Goal: Information Seeking & Learning: Learn about a topic

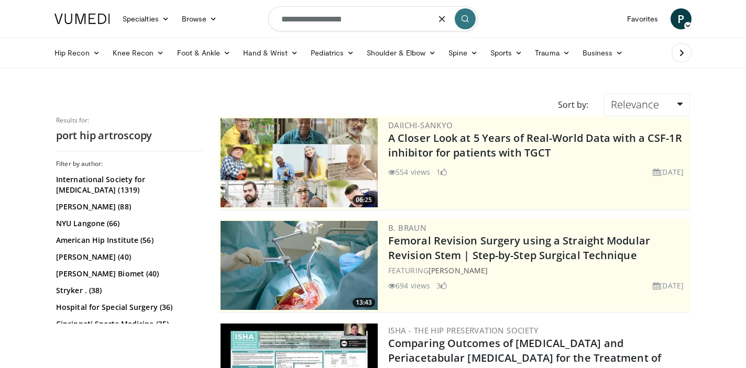
click at [329, 21] on input "**********" at bounding box center [372, 18] width 209 height 25
type input "**********"
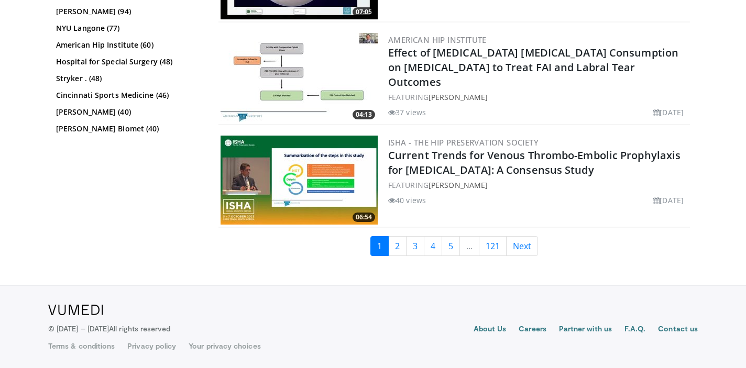
scroll to position [2793, 0]
click at [135, 134] on link "[PERSON_NAME] Biomet (40)" at bounding box center [128, 129] width 144 height 10
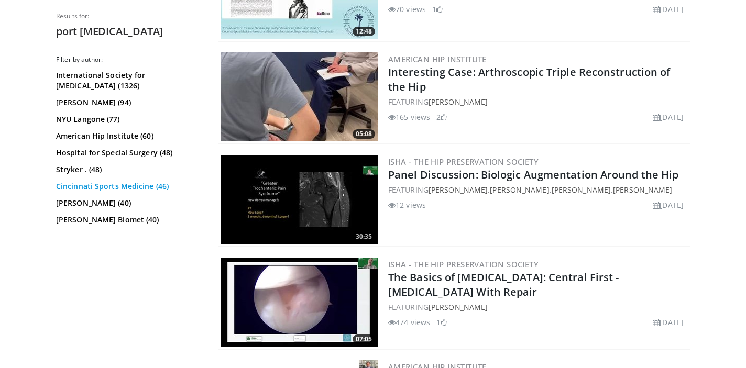
scroll to position [2363, 0]
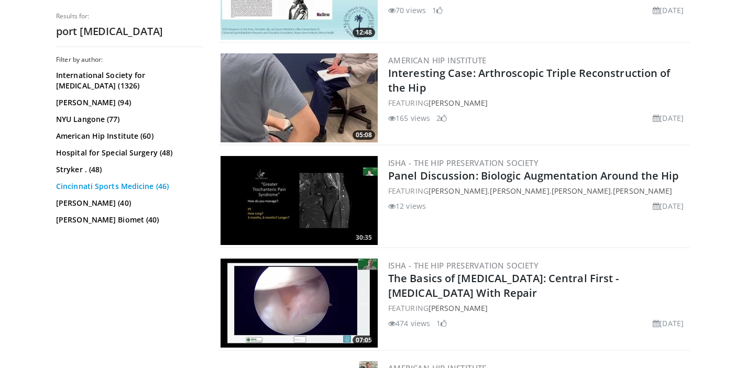
click at [141, 192] on link "Cincinnati Sports Medicine (46)" at bounding box center [128, 186] width 144 height 10
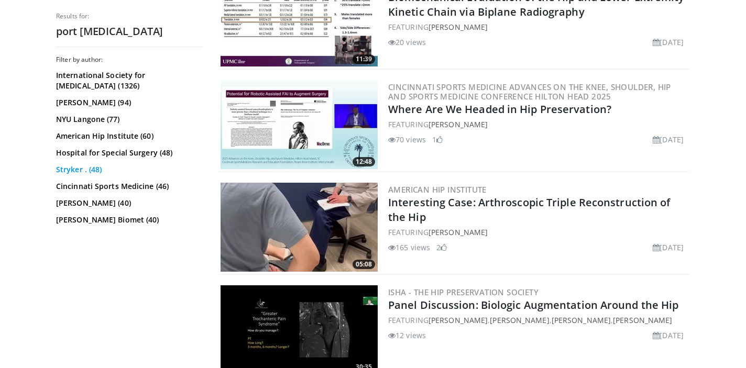
scroll to position [2231, 0]
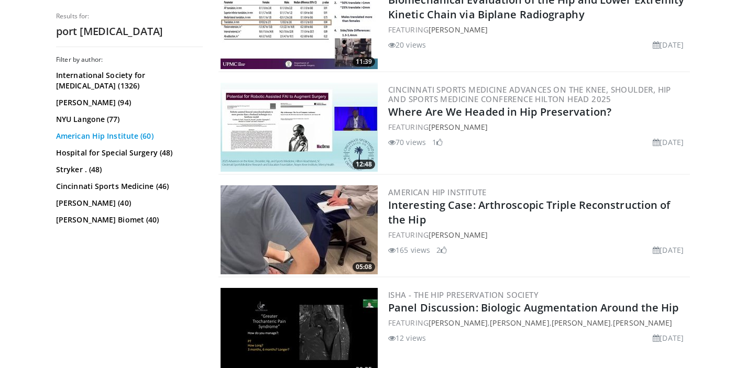
click at [113, 141] on link "American Hip Institute (60)" at bounding box center [128, 136] width 144 height 10
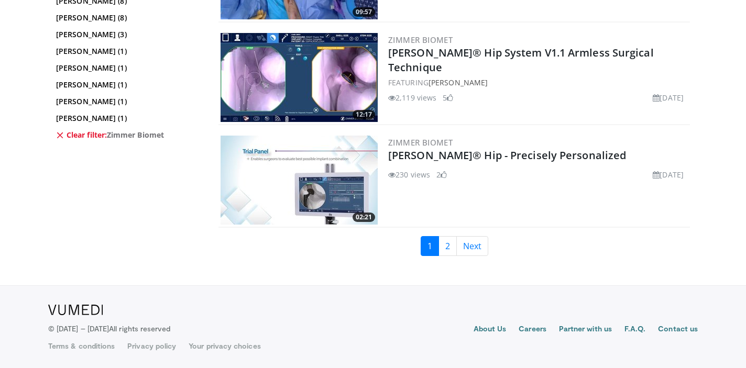
scroll to position [2669, 0]
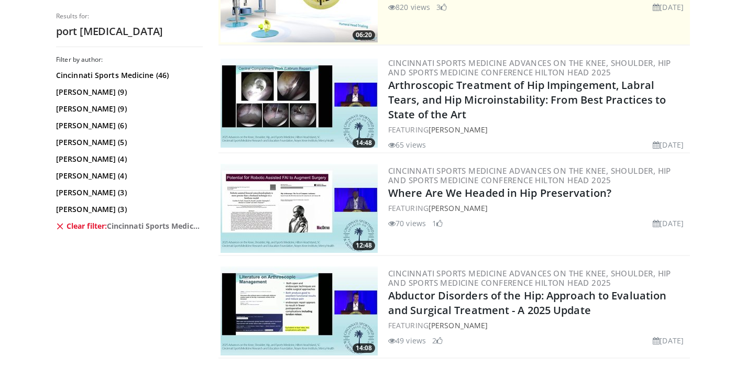
scroll to position [270, 0]
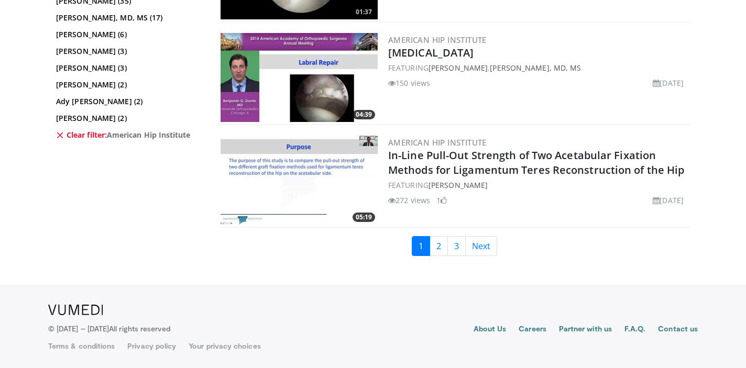
scroll to position [2619, 0]
click at [457, 246] on link "3" at bounding box center [456, 246] width 18 height 20
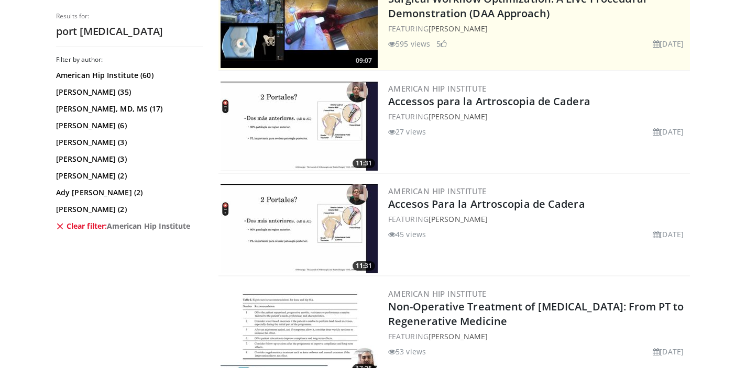
scroll to position [243, 0]
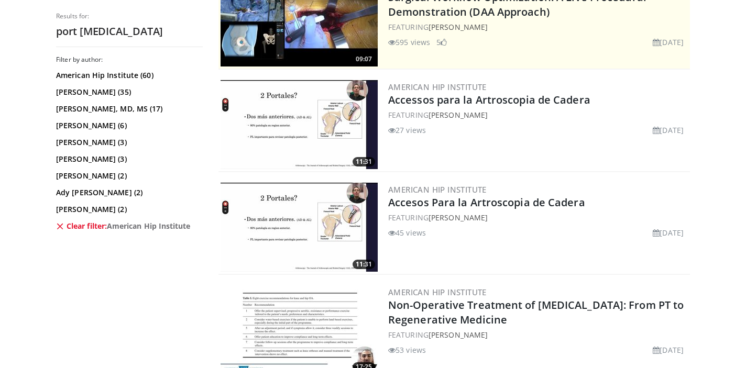
click at [297, 211] on img at bounding box center [298, 227] width 157 height 89
